Goal: Browse casually

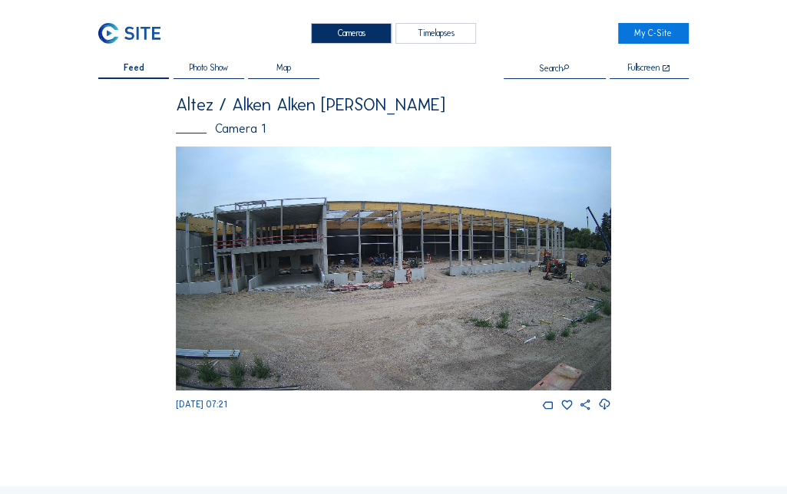
click at [595, 268] on img at bounding box center [393, 269] width 435 height 245
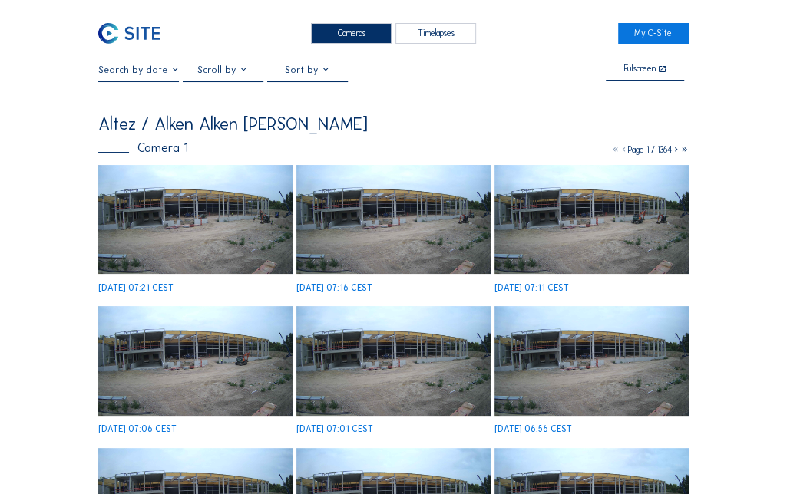
click at [672, 153] on icon at bounding box center [675, 149] width 8 height 11
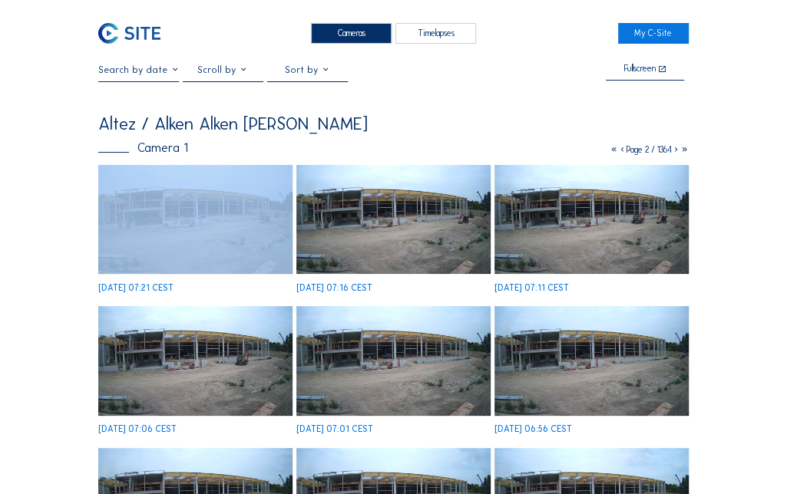
click at [672, 153] on icon at bounding box center [675, 149] width 8 height 11
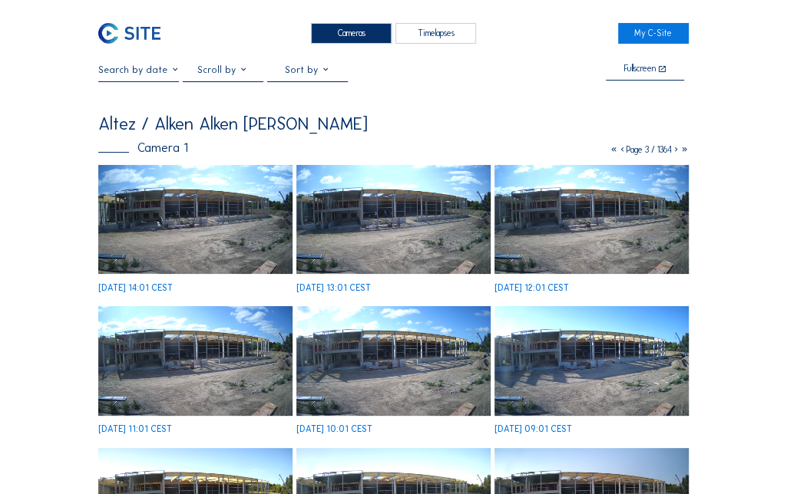
click at [672, 153] on icon at bounding box center [675, 149] width 8 height 11
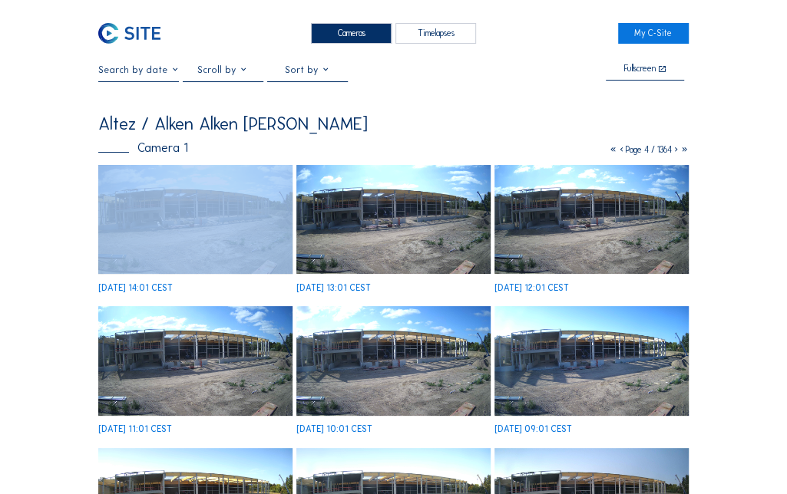
click at [672, 153] on icon at bounding box center [675, 149] width 8 height 11
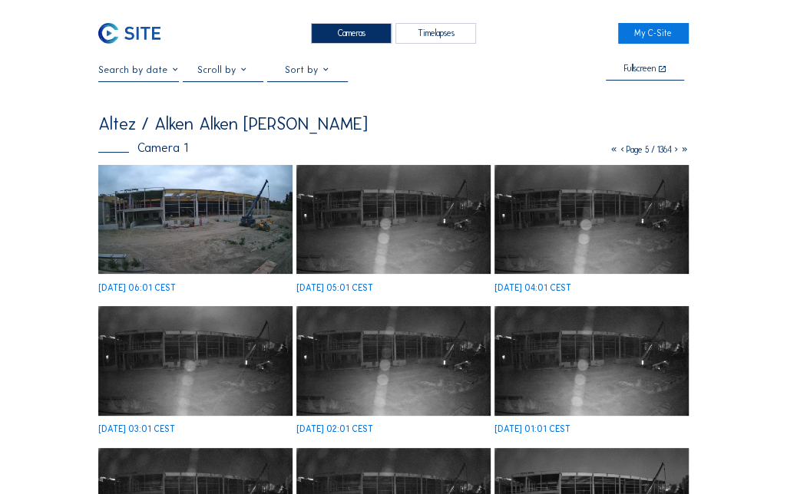
click at [672, 153] on icon at bounding box center [675, 149] width 8 height 11
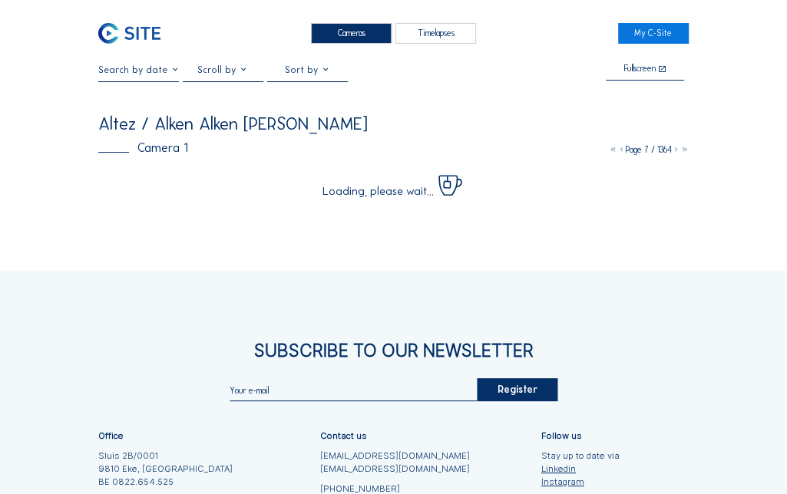
click at [672, 153] on icon at bounding box center [675, 149] width 8 height 11
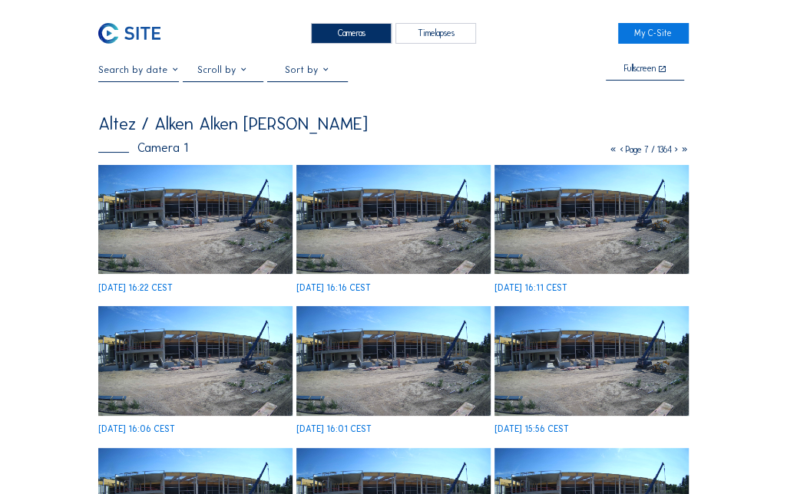
click at [672, 153] on icon at bounding box center [675, 149] width 8 height 11
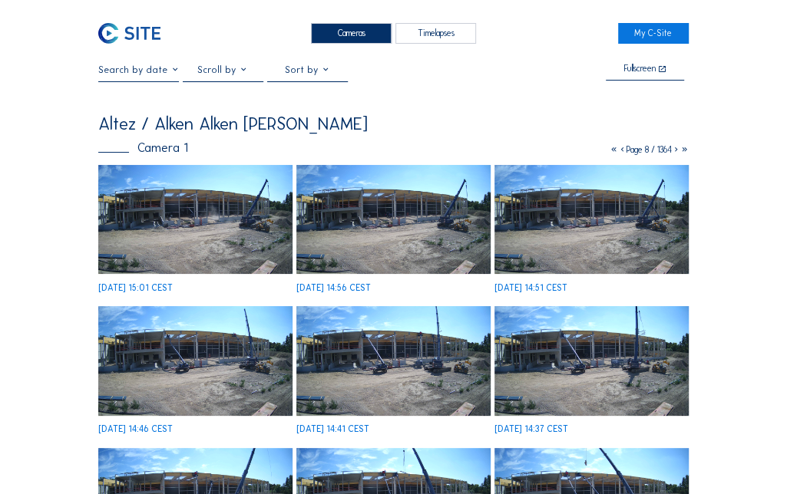
click at [190, 359] on img at bounding box center [195, 360] width 194 height 109
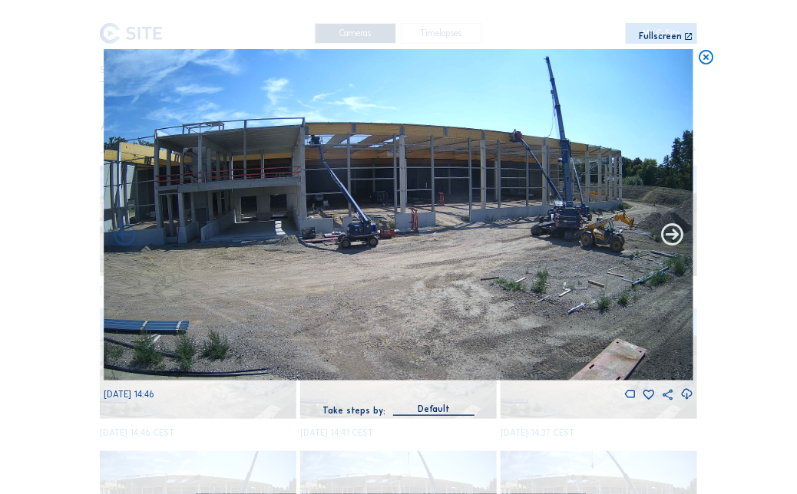
click at [675, 235] on icon at bounding box center [672, 235] width 26 height 26
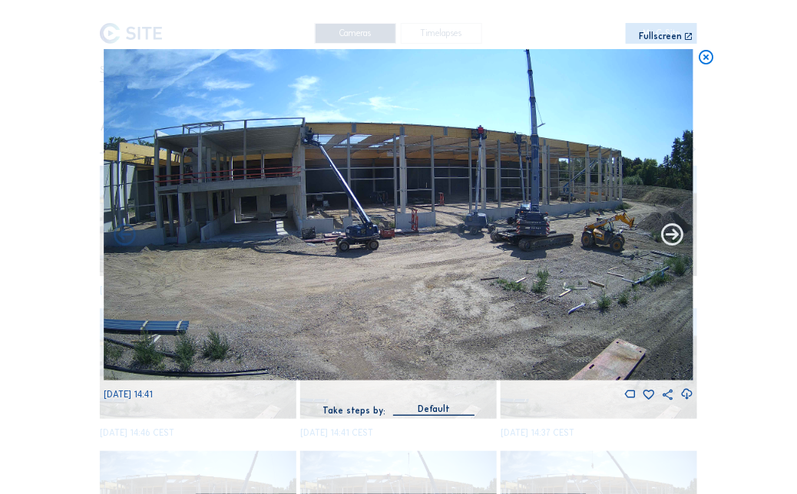
click at [671, 238] on icon at bounding box center [672, 235] width 26 height 26
click at [675, 237] on icon at bounding box center [672, 235] width 26 height 26
click at [673, 233] on icon at bounding box center [672, 235] width 26 height 26
click at [712, 61] on icon at bounding box center [706, 58] width 18 height 18
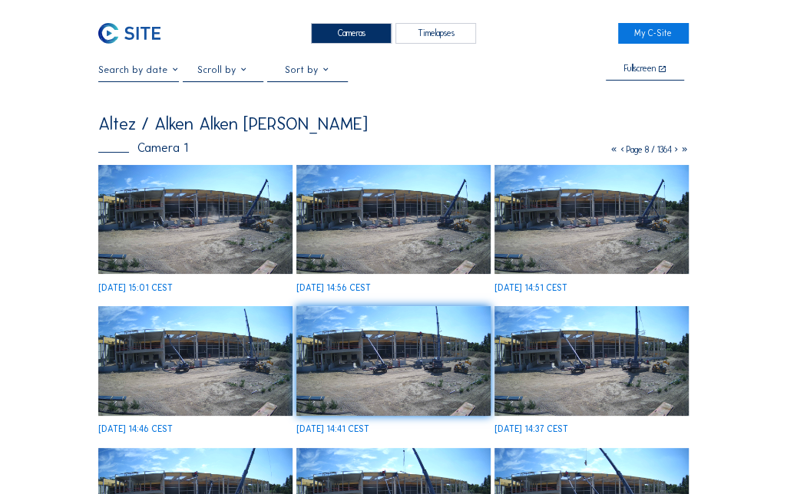
click at [674, 150] on icon at bounding box center [675, 149] width 8 height 11
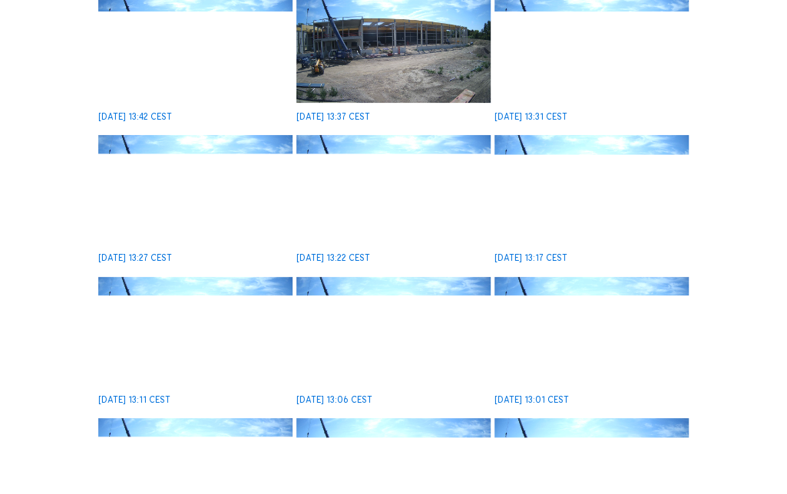
scroll to position [209, 0]
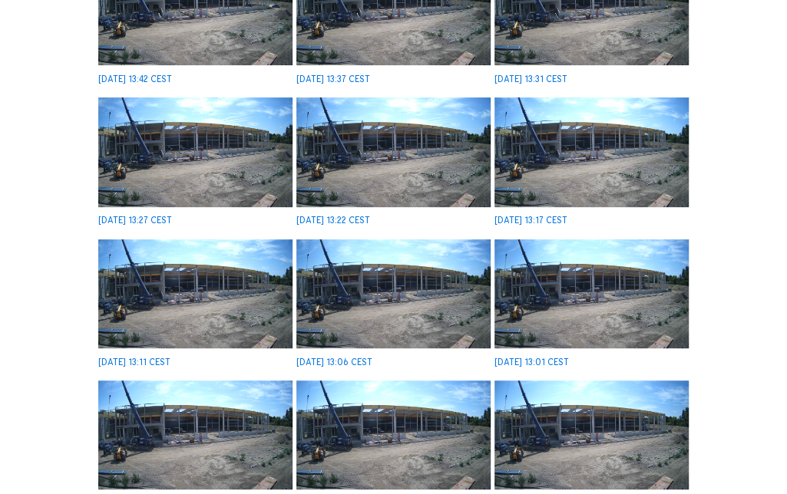
click at [206, 161] on img at bounding box center [195, 151] width 194 height 109
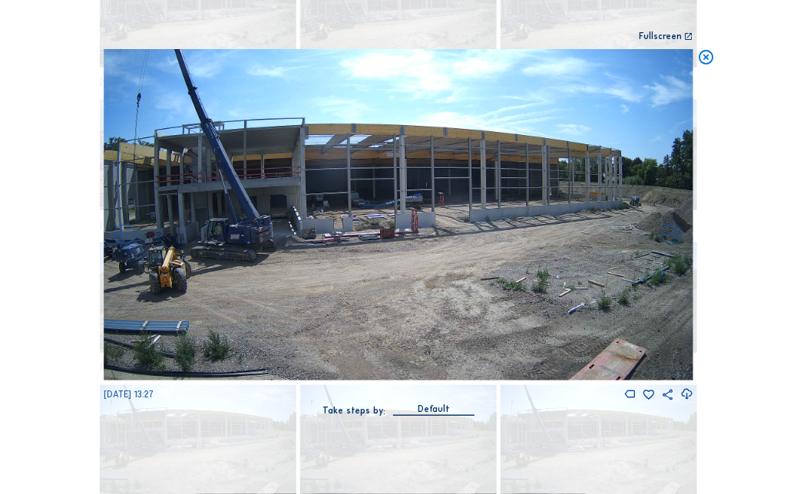
click at [707, 57] on icon at bounding box center [706, 58] width 18 height 18
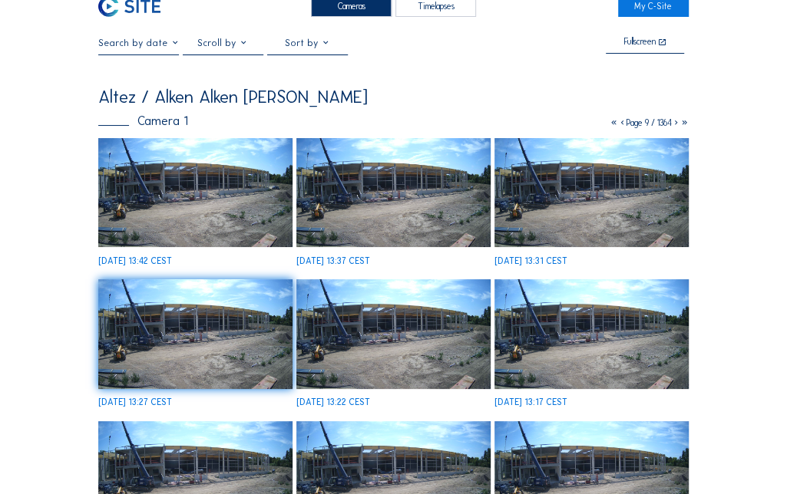
scroll to position [0, 0]
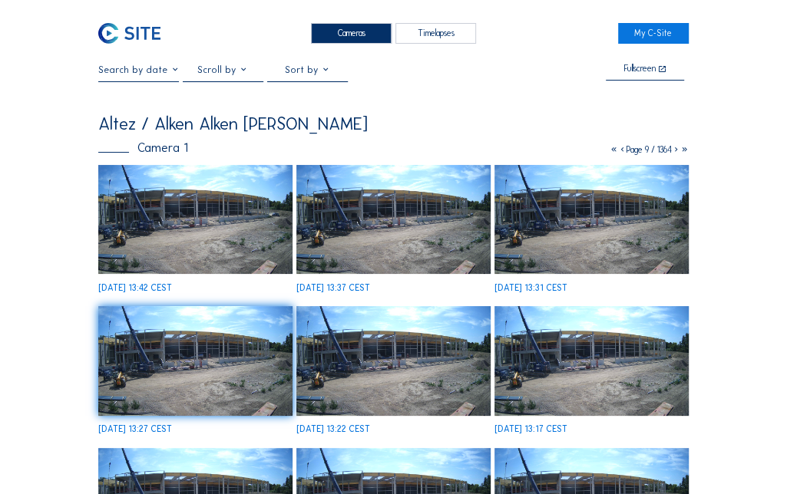
click at [675, 152] on icon at bounding box center [675, 149] width 8 height 11
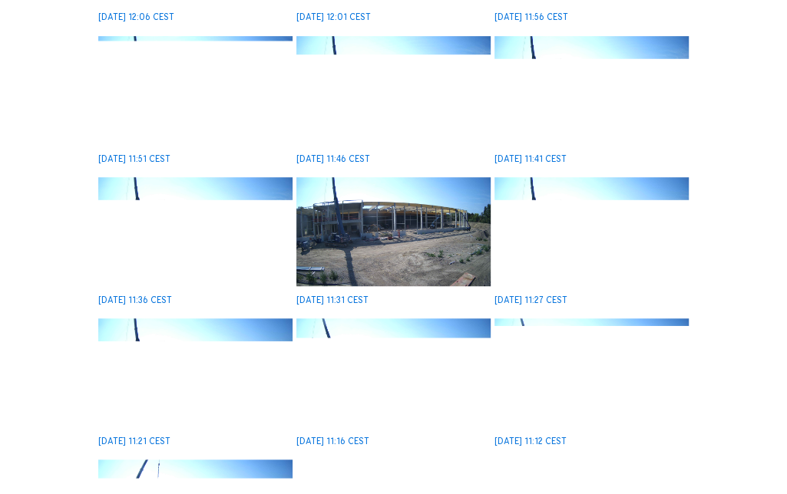
scroll to position [418, 0]
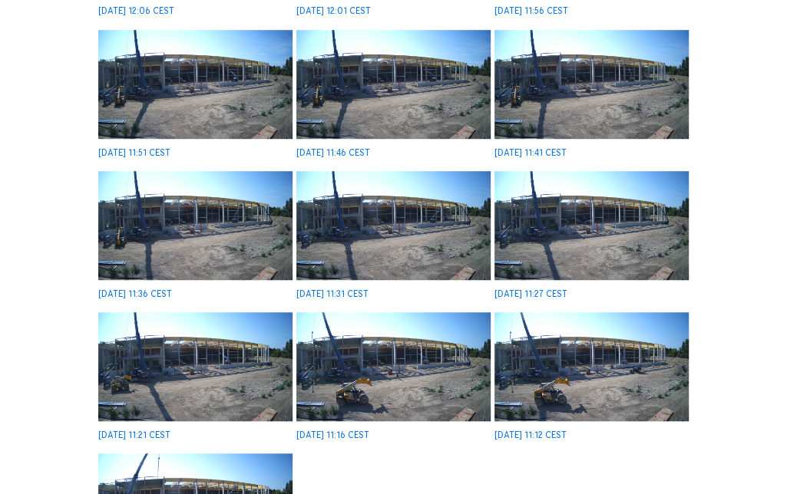
click at [409, 234] on img at bounding box center [393, 225] width 194 height 109
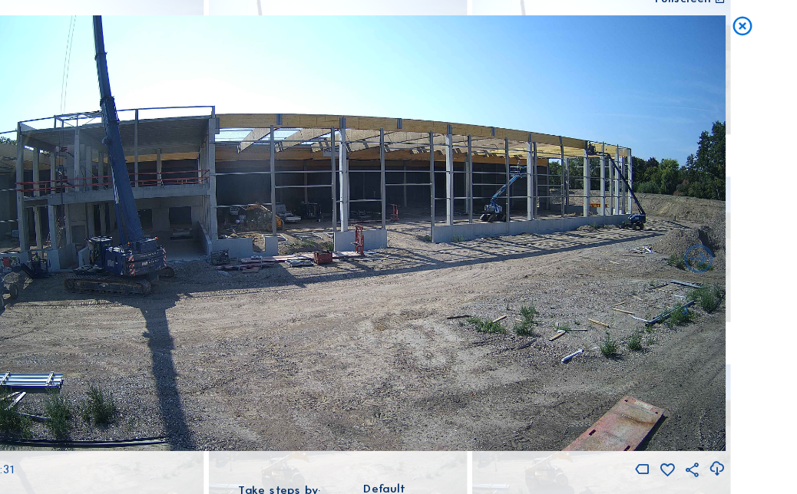
scroll to position [422, 0]
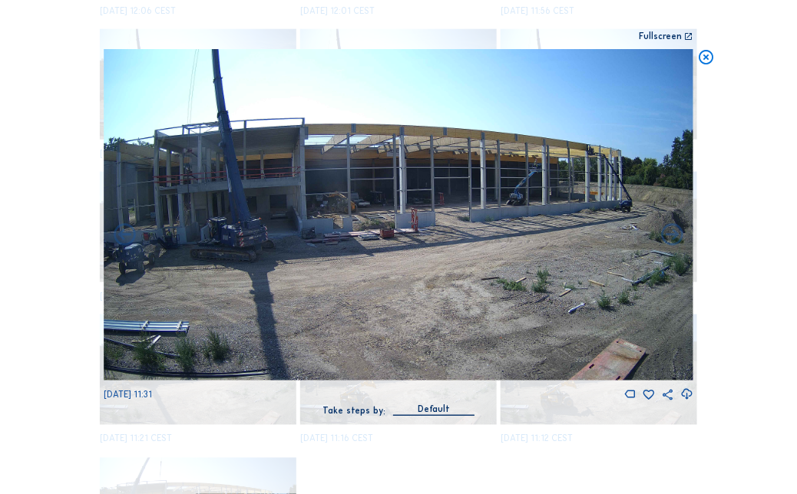
click at [707, 59] on icon at bounding box center [706, 58] width 18 height 18
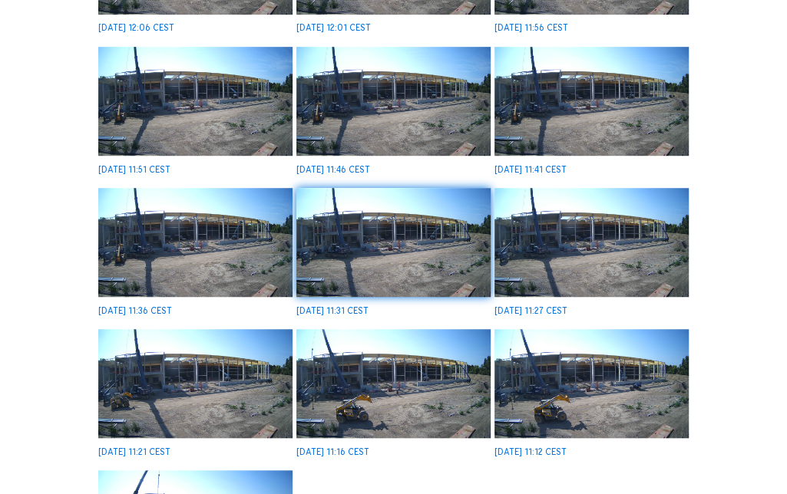
scroll to position [348, 0]
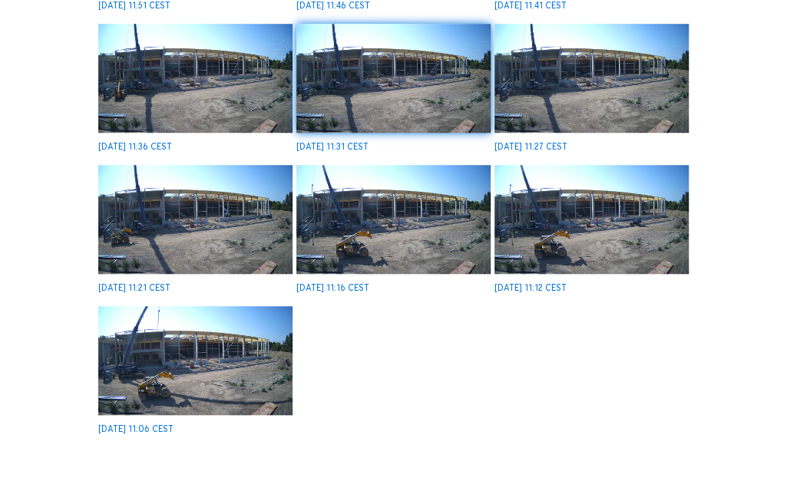
click at [203, 216] on img at bounding box center [195, 219] width 194 height 109
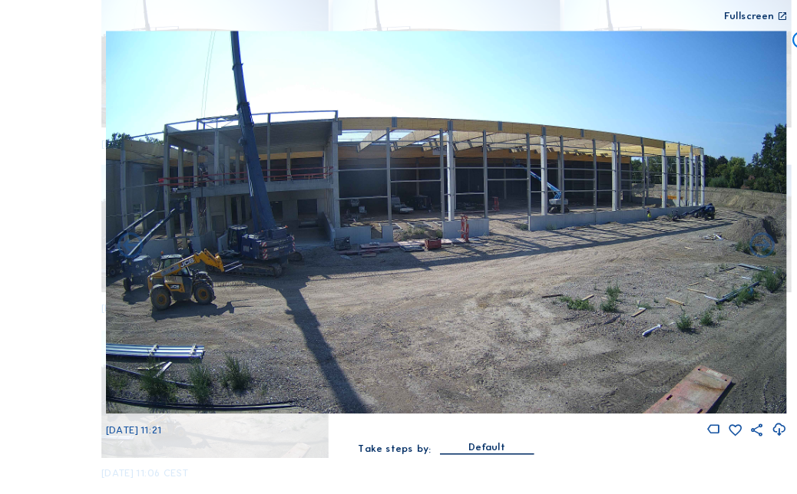
scroll to position [572, 0]
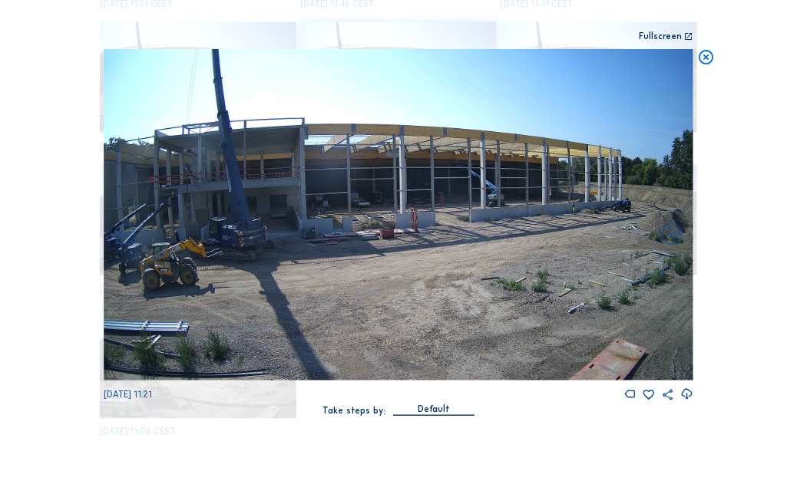
click at [704, 59] on icon at bounding box center [706, 58] width 18 height 18
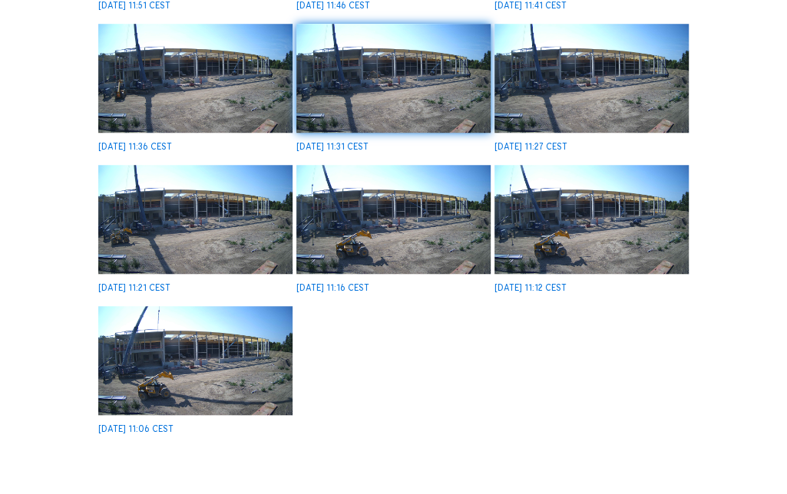
scroll to position [163, 0]
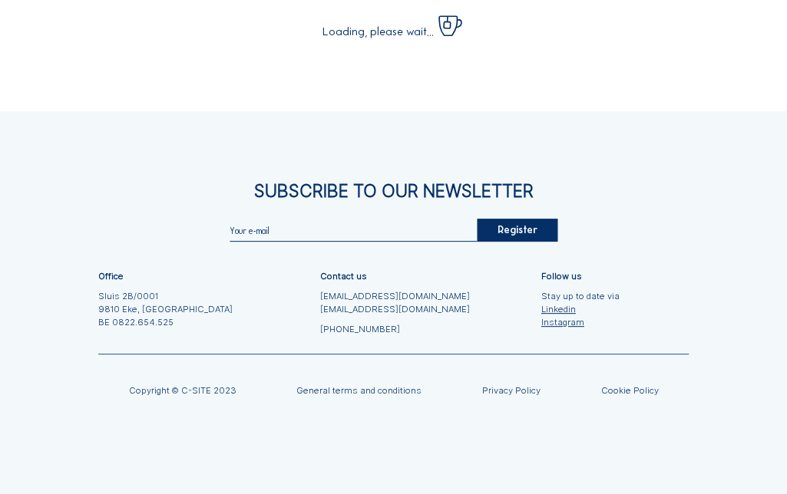
click at [533, 219] on div "Register" at bounding box center [517, 230] width 81 height 23
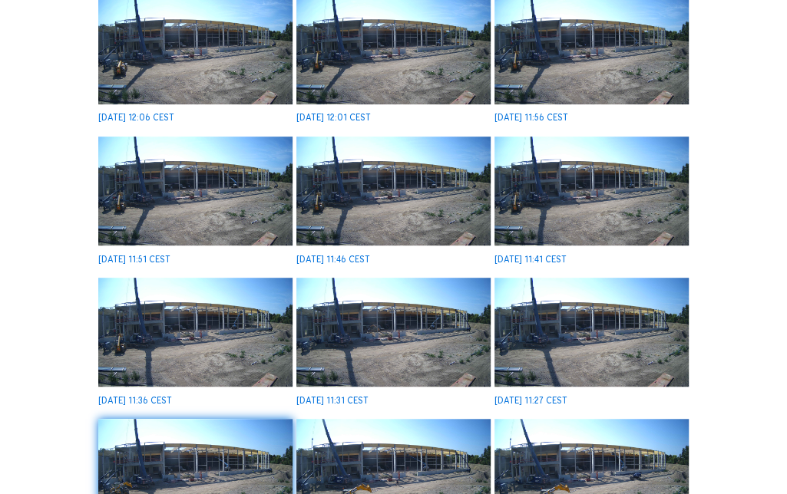
scroll to position [566, 0]
